Goal: Task Accomplishment & Management: Complete application form

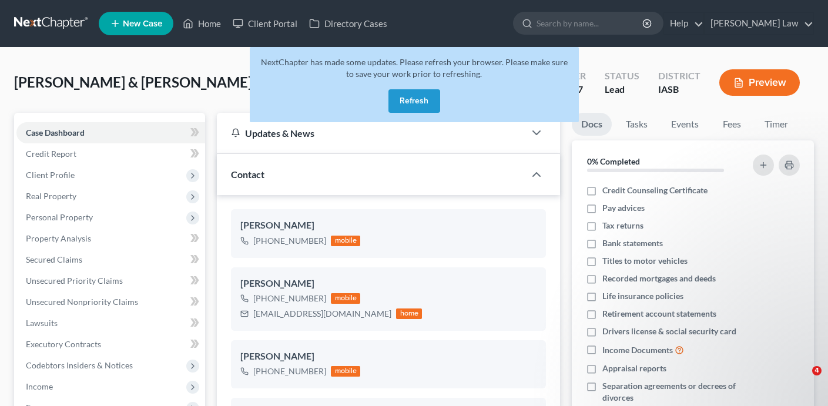
select select "0"
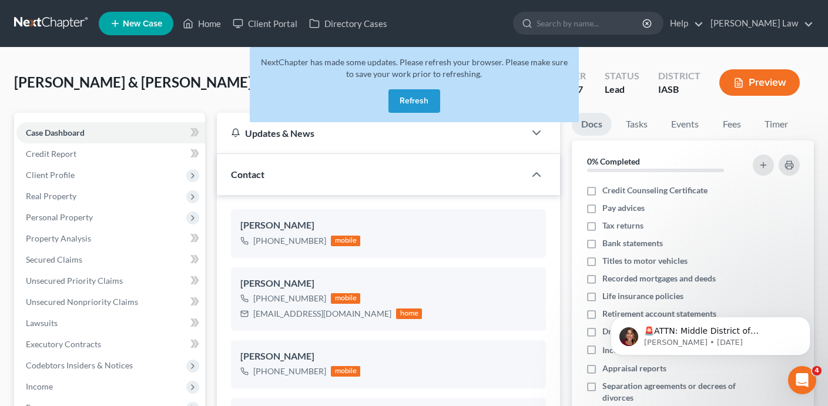
click at [430, 102] on button "Refresh" at bounding box center [414, 100] width 52 height 23
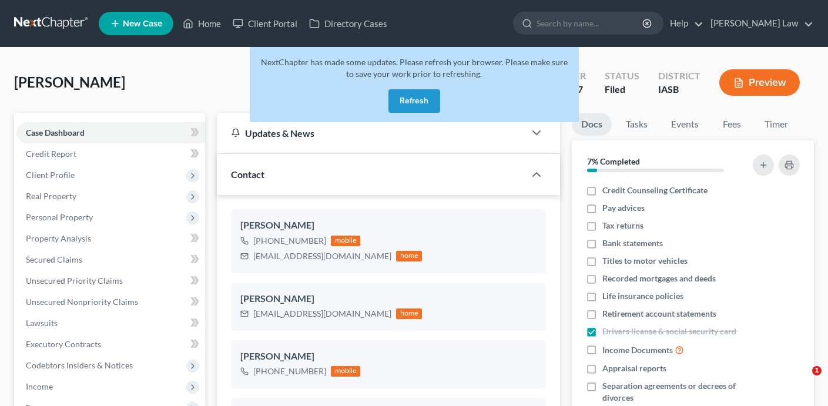
select select "0"
click at [426, 96] on button "Refresh" at bounding box center [414, 100] width 52 height 23
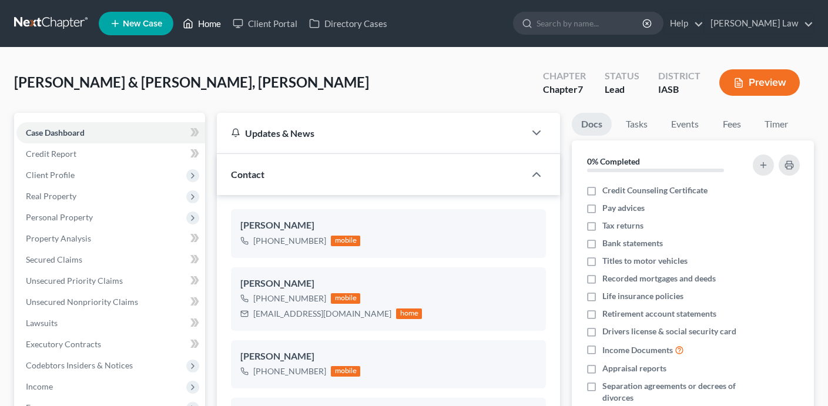
scroll to position [1038, 0]
click at [195, 23] on link "Home" at bounding box center [202, 23] width 50 height 21
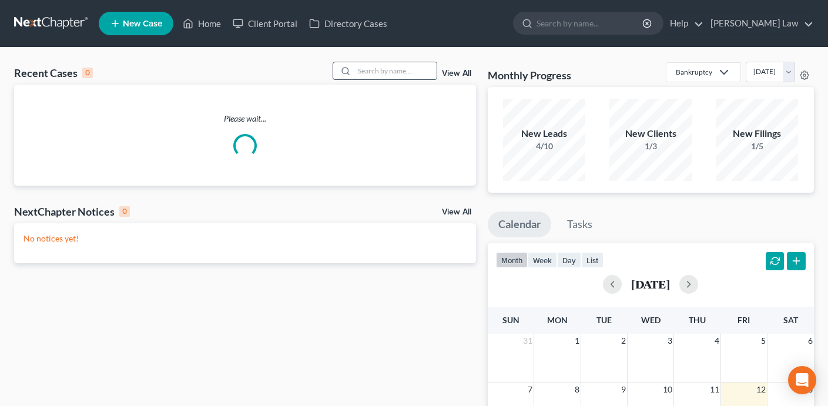
click at [383, 70] on input "search" at bounding box center [395, 70] width 82 height 17
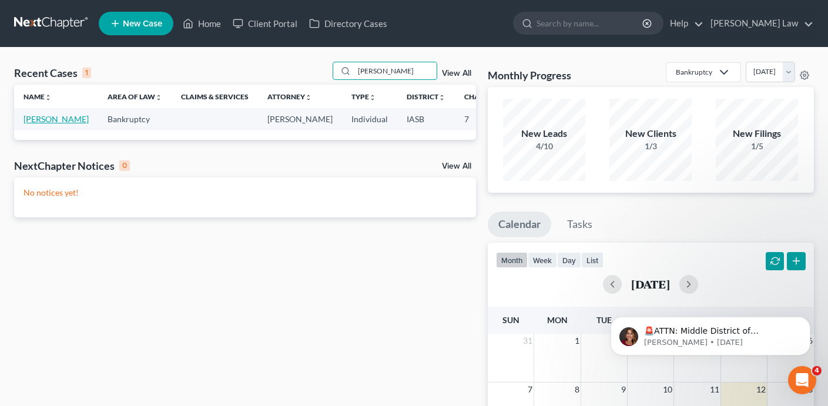
type input "carrie"
click at [46, 117] on link "Sherwood, Carrie" at bounding box center [55, 119] width 65 height 10
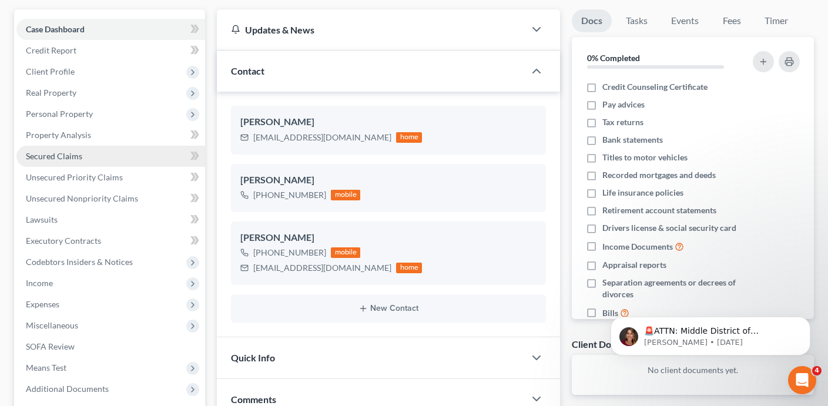
scroll to position [355, 0]
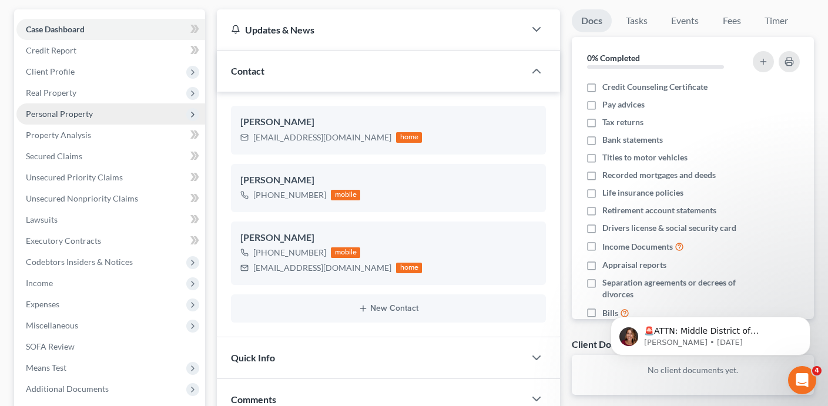
click at [123, 106] on span "Personal Property" at bounding box center [110, 113] width 189 height 21
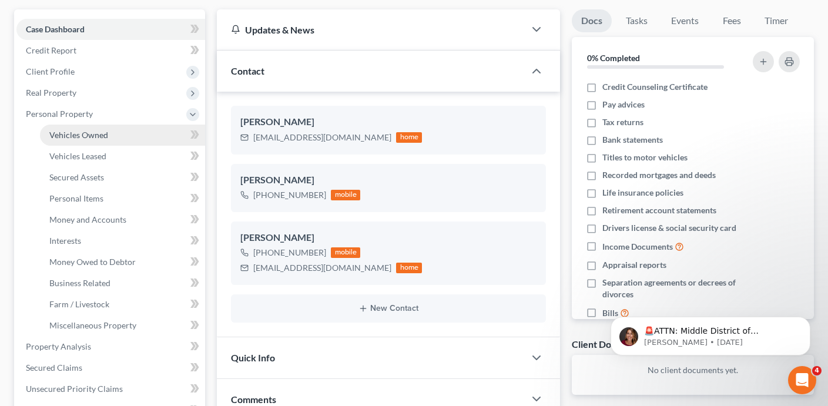
click at [129, 134] on link "Vehicles Owned" at bounding box center [122, 135] width 165 height 21
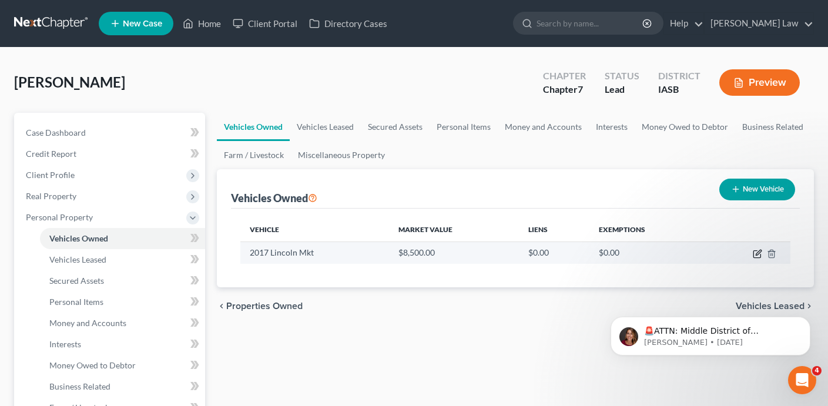
click at [757, 254] on icon "button" at bounding box center [757, 253] width 9 height 9
select select "0"
select select "9"
select select "2"
